Goal: Transaction & Acquisition: Purchase product/service

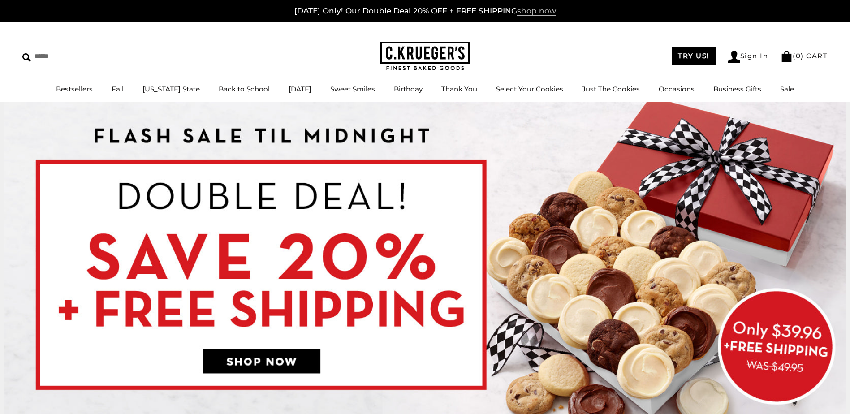
click at [533, 13] on span "shop now" at bounding box center [536, 11] width 39 height 10
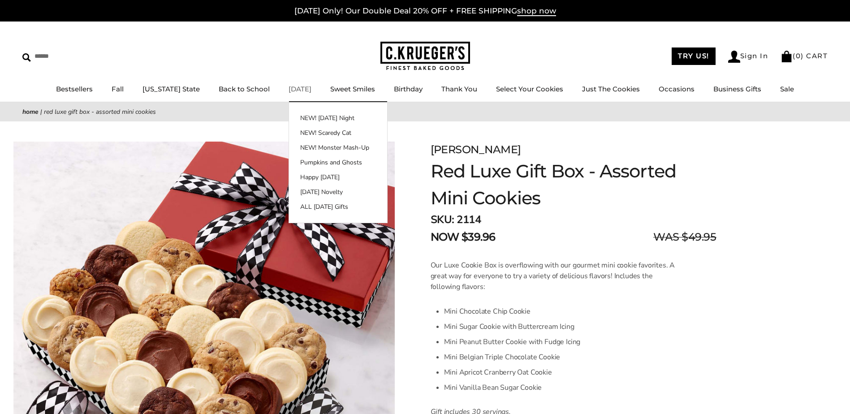
click at [295, 90] on link "[DATE]" at bounding box center [300, 89] width 23 height 9
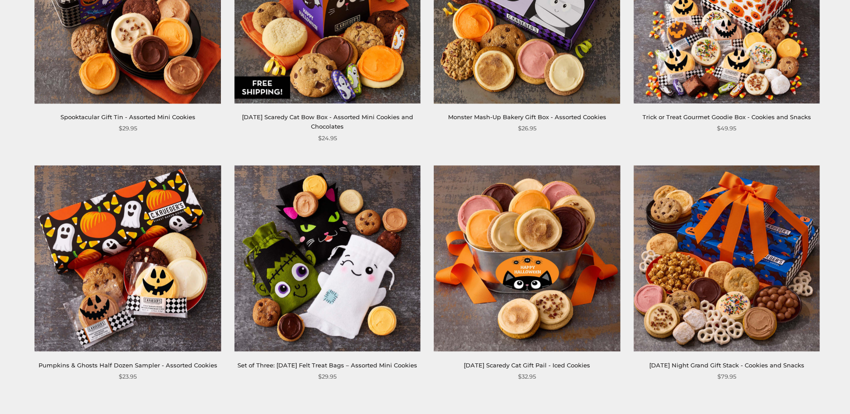
scroll to position [1300, 0]
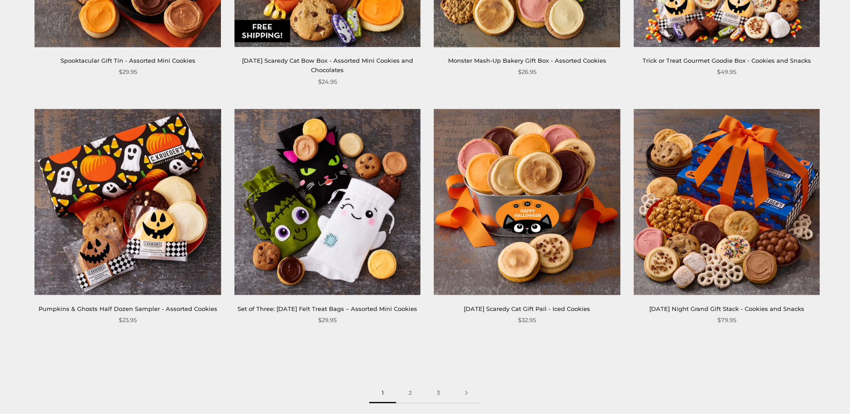
click at [339, 231] on img at bounding box center [327, 202] width 186 height 186
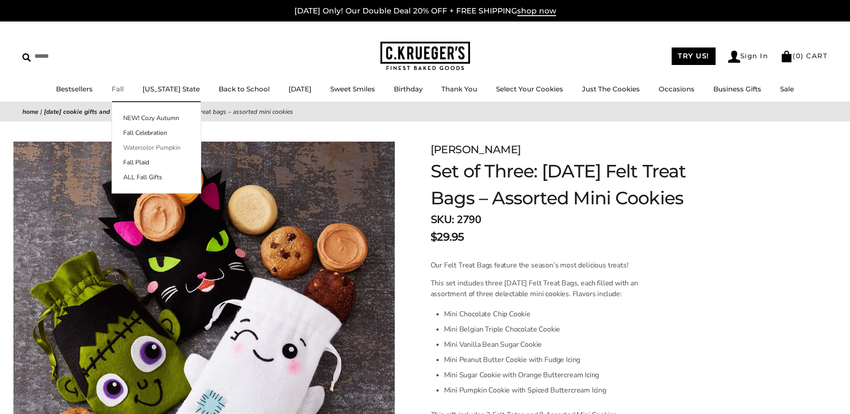
click at [153, 147] on link "Watercolor Pumpkin" at bounding box center [156, 147] width 89 height 9
